Goal: Find specific page/section

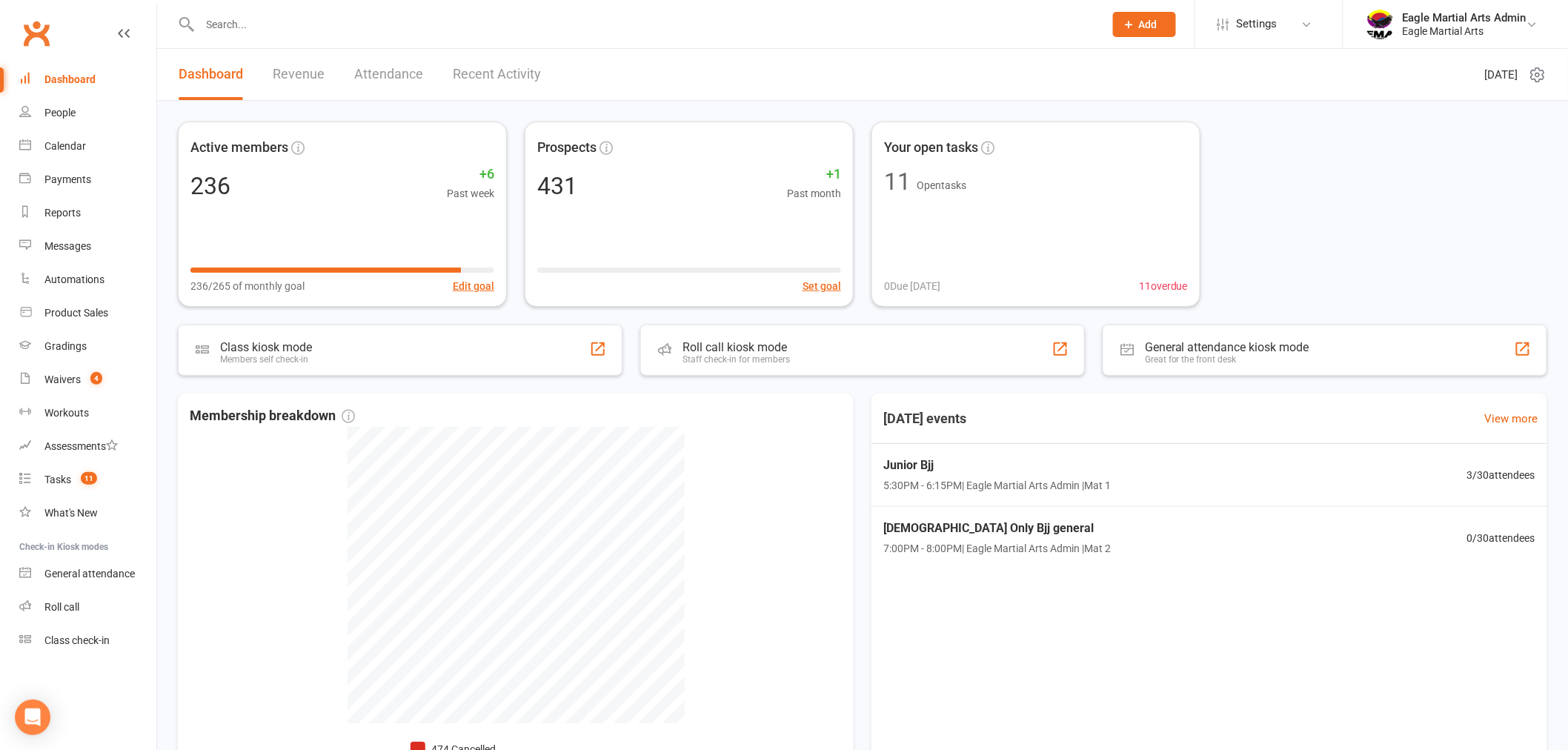
click at [534, 15] on input "text" at bounding box center [645, 24] width 898 height 20
type input "NAHITA"
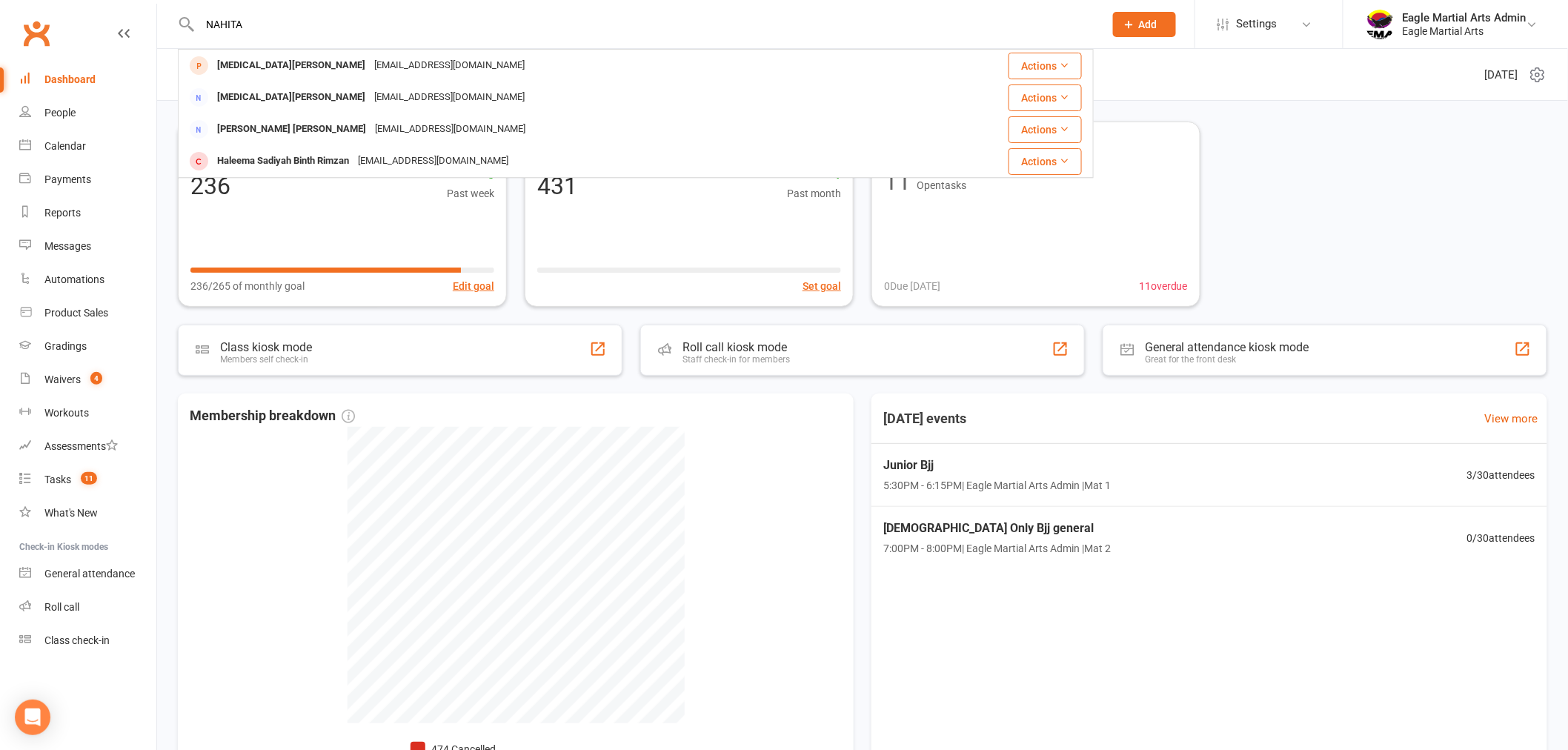
click at [354, 28] on input "NAHITA" at bounding box center [645, 24] width 898 height 20
